Goal: Navigation & Orientation: Find specific page/section

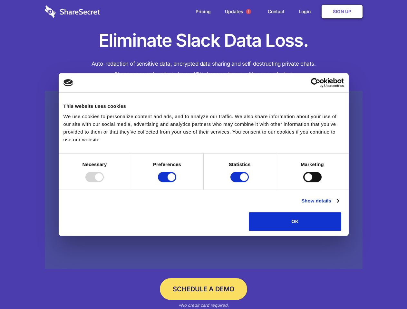
click at [104, 182] on div at bounding box center [94, 177] width 18 height 10
click at [176, 182] on input "Preferences" at bounding box center [167, 177] width 18 height 10
checkbox input "false"
click at [240, 182] on input "Statistics" at bounding box center [239, 177] width 18 height 10
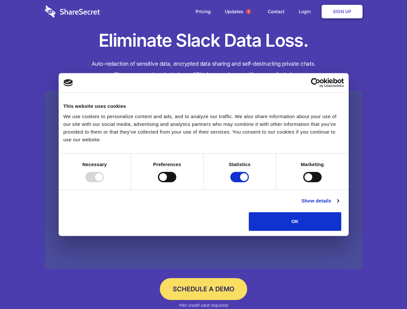
checkbox input "false"
click at [303, 182] on input "Marketing" at bounding box center [312, 177] width 18 height 10
checkbox input "true"
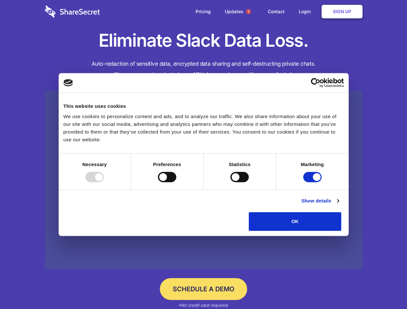
click at [338, 205] on link "Show details" at bounding box center [319, 201] width 37 height 8
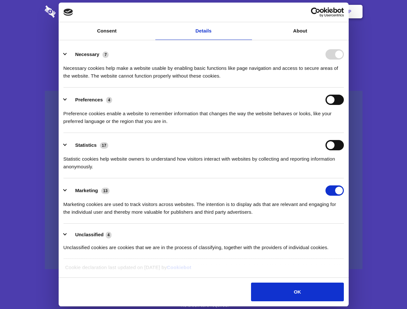
click at [344, 88] on li "Necessary 7 Necessary cookies help make a website usable by enabling basic func…" at bounding box center [203, 64] width 280 height 45
click at [248, 12] on span "1" at bounding box center [248, 11] width 5 height 5
